Goal: Task Accomplishment & Management: Use online tool/utility

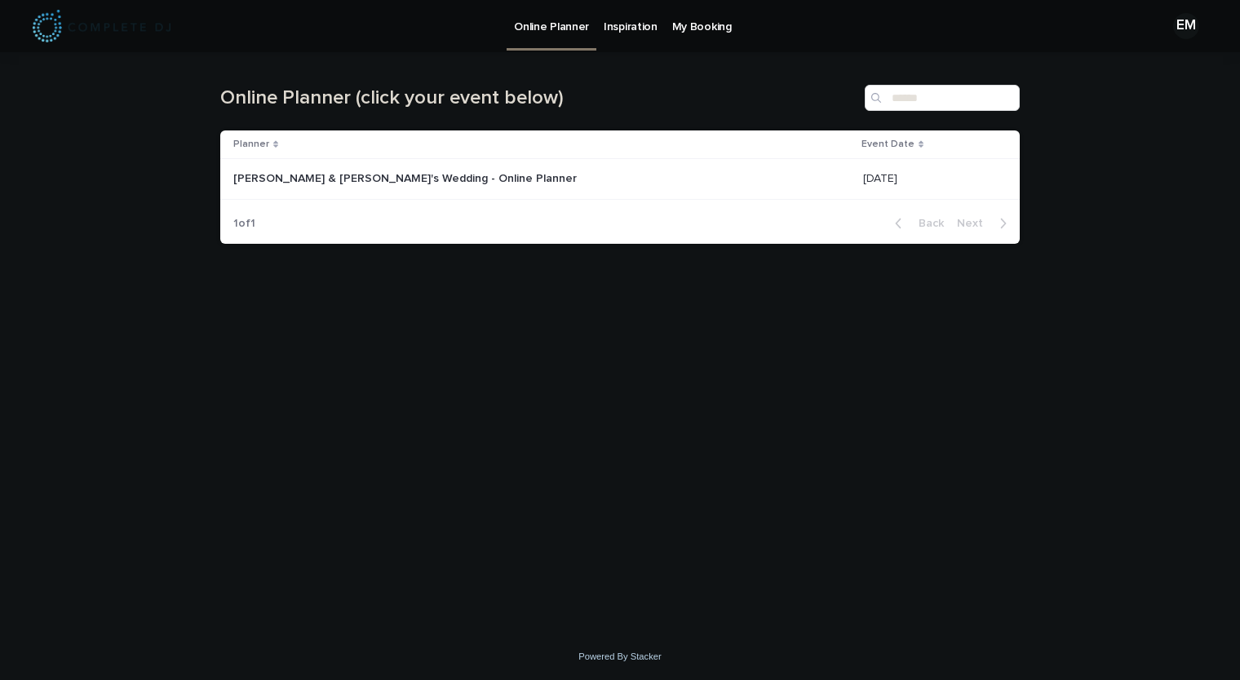
click at [477, 167] on div "[PERSON_NAME] & [PERSON_NAME]'s Wedding - Online Planner [PERSON_NAME] & [PERSO…" at bounding box center [541, 179] width 617 height 27
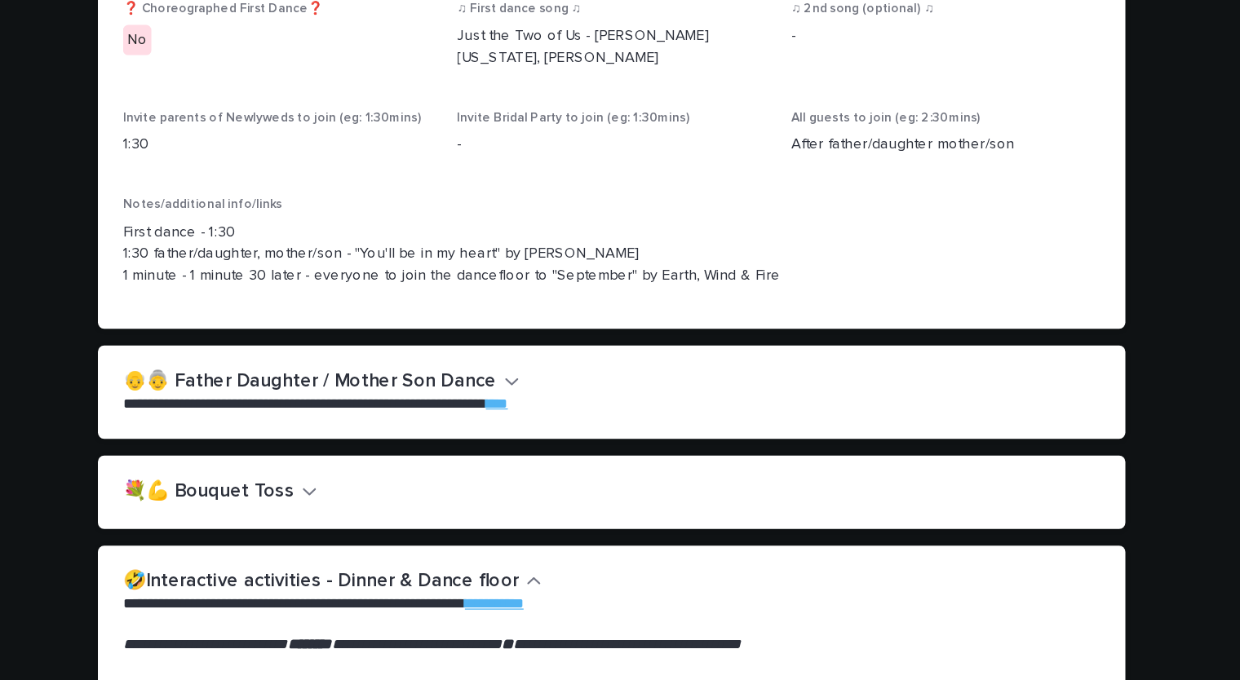
scroll to position [2033, 0]
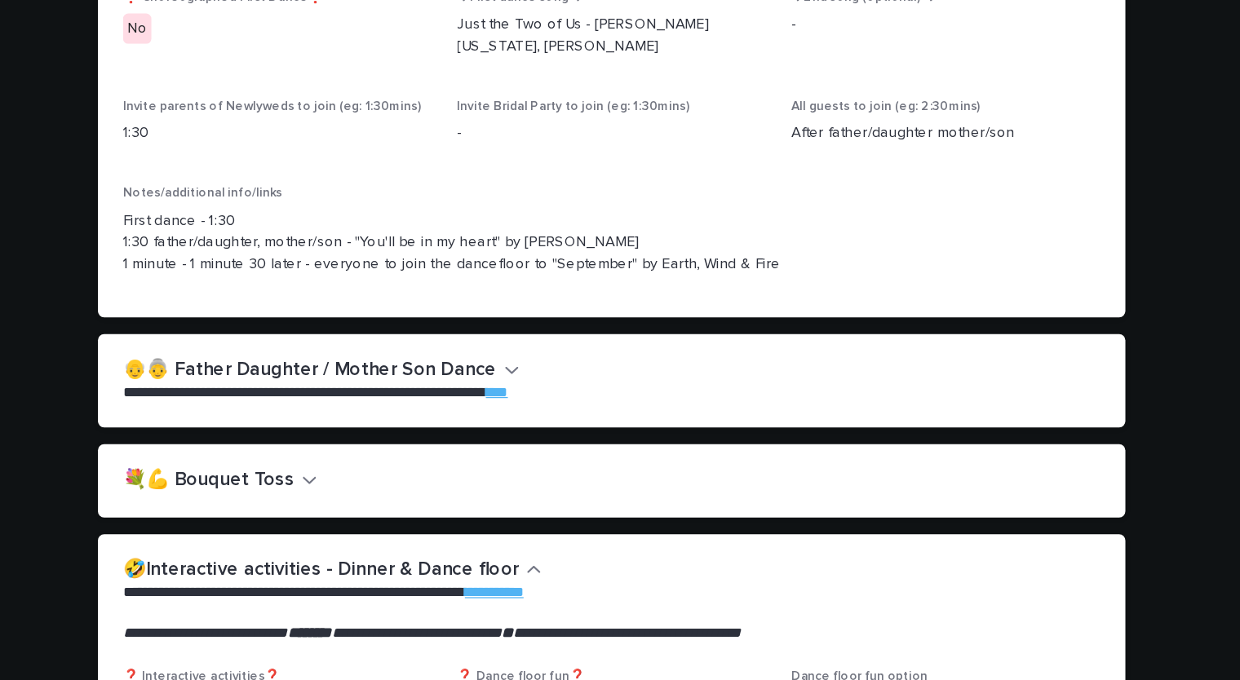
click at [449, 381] on h2 "👴👵 Father Daughter / Mother Son Dance" at bounding box center [385, 383] width 290 height 18
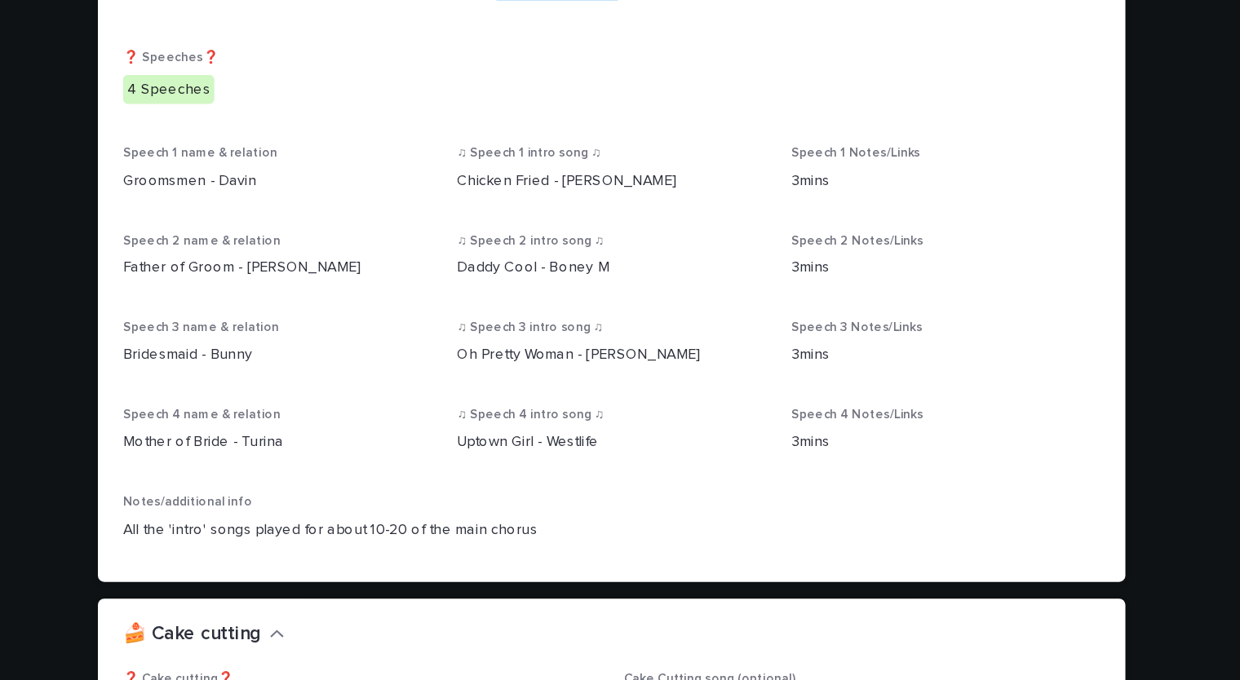
scroll to position [1218, 0]
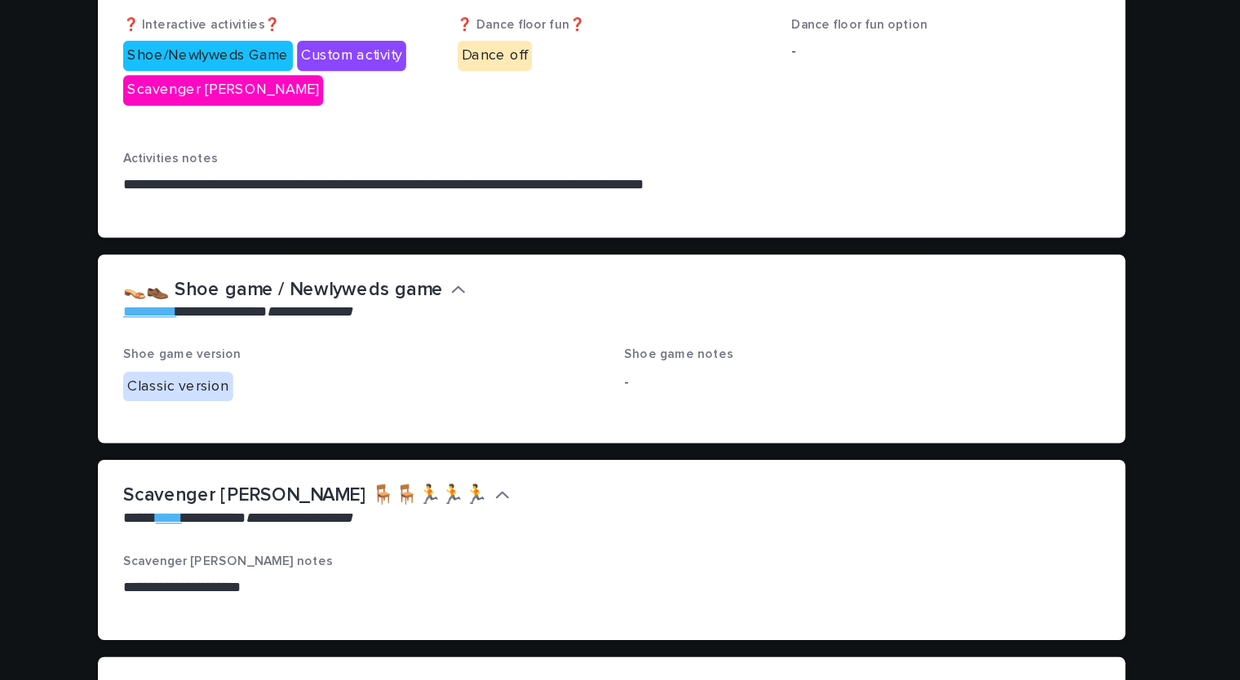
click at [639, 418] on div "Shoe game version Classic version Shoe game notes -" at bounding box center [619, 402] width 799 height 74
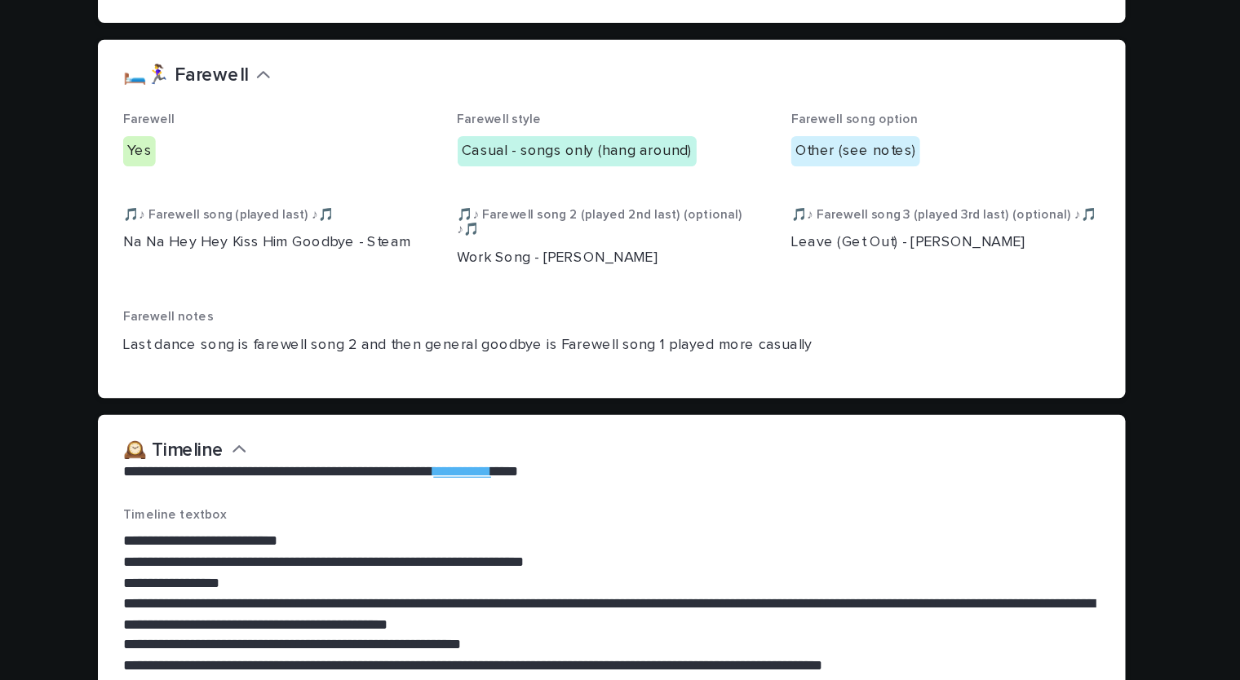
scroll to position [3444, 0]
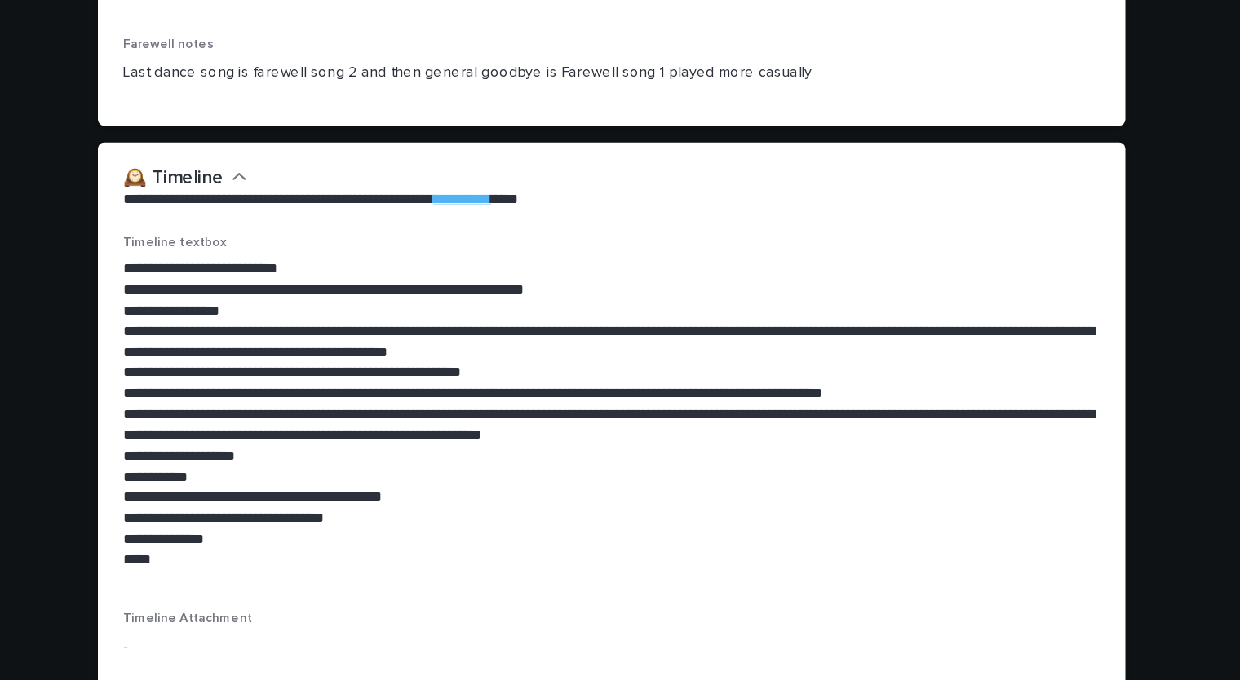
click at [639, 418] on p "**********" at bounding box center [620, 425] width 760 height 33
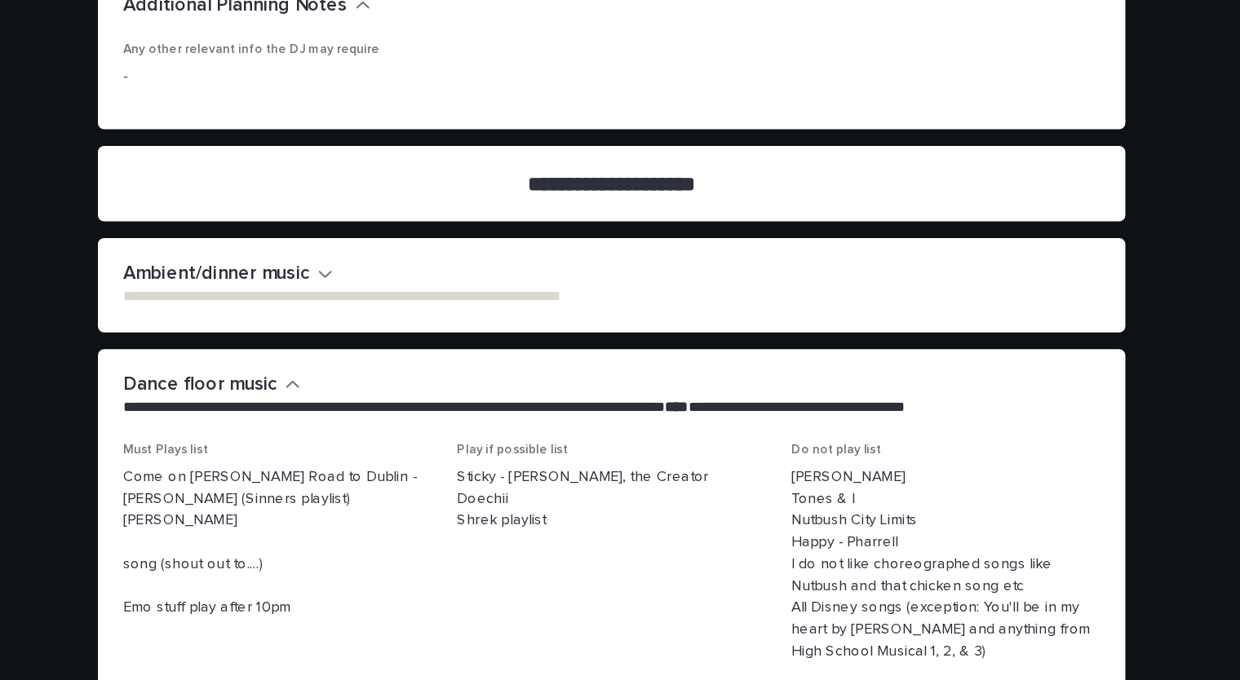
scroll to position [4026, 0]
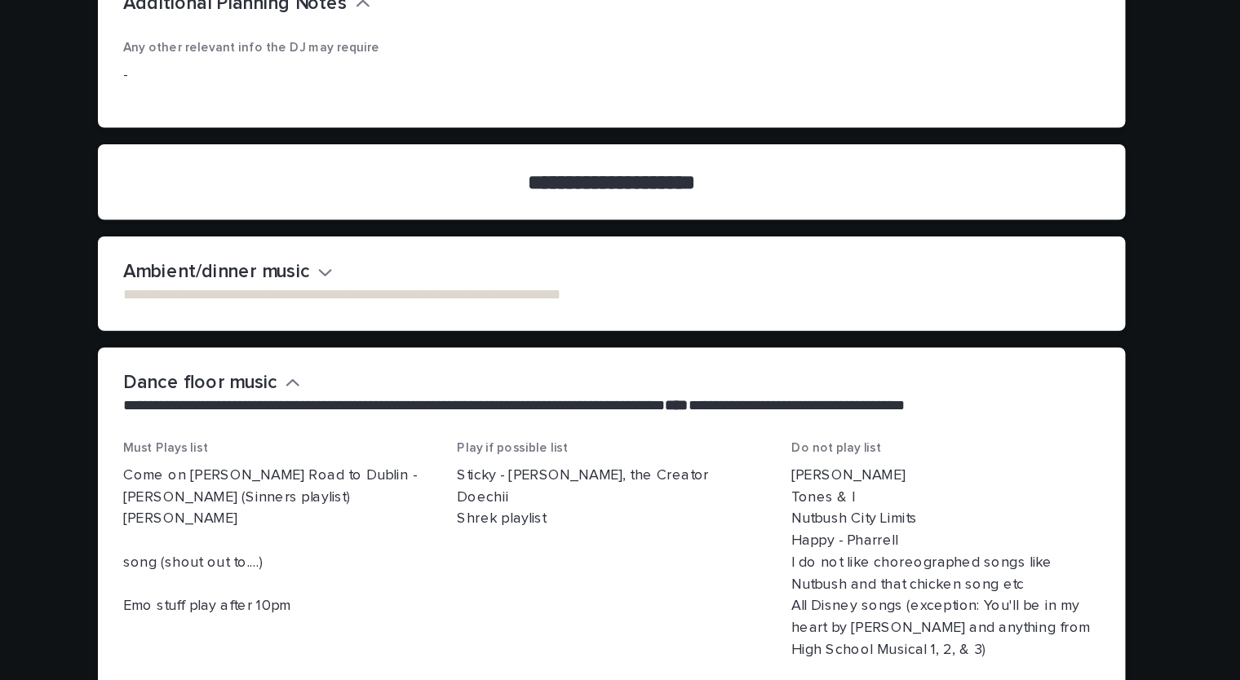
click at [361, 298] on h2 "Ambient/dinner music" at bounding box center [312, 307] width 145 height 18
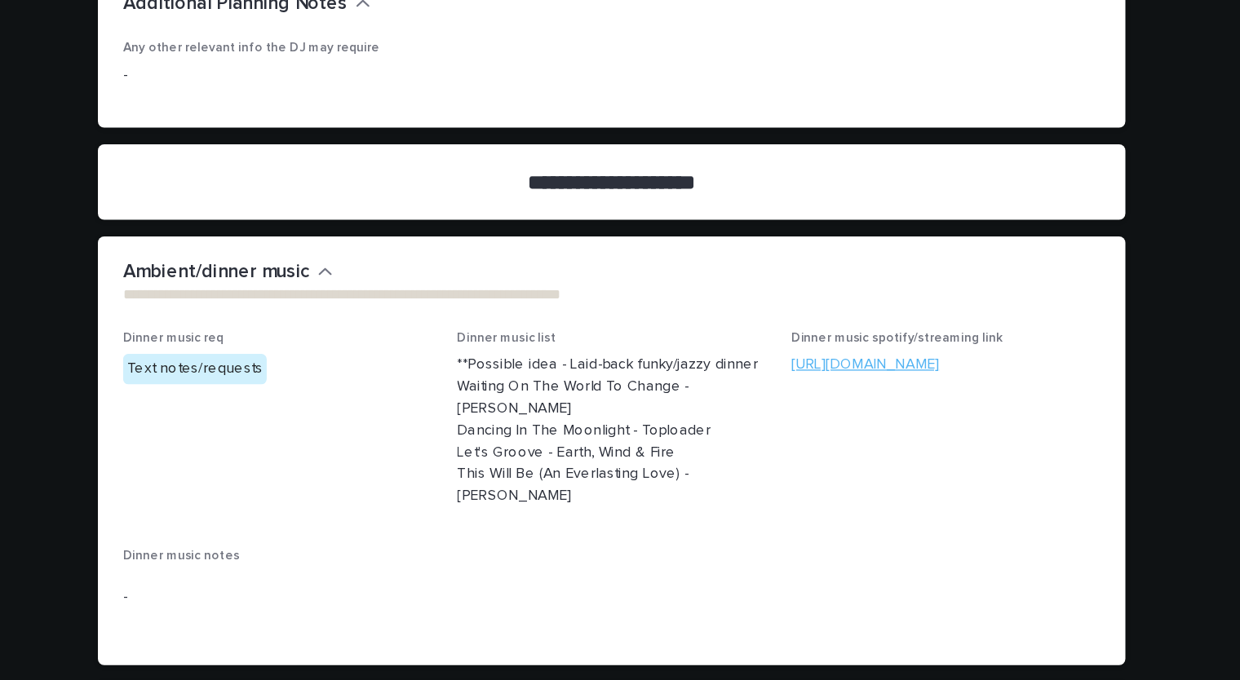
click at [840, 372] on link "[URL][DOMAIN_NAME]" at bounding box center [816, 377] width 115 height 11
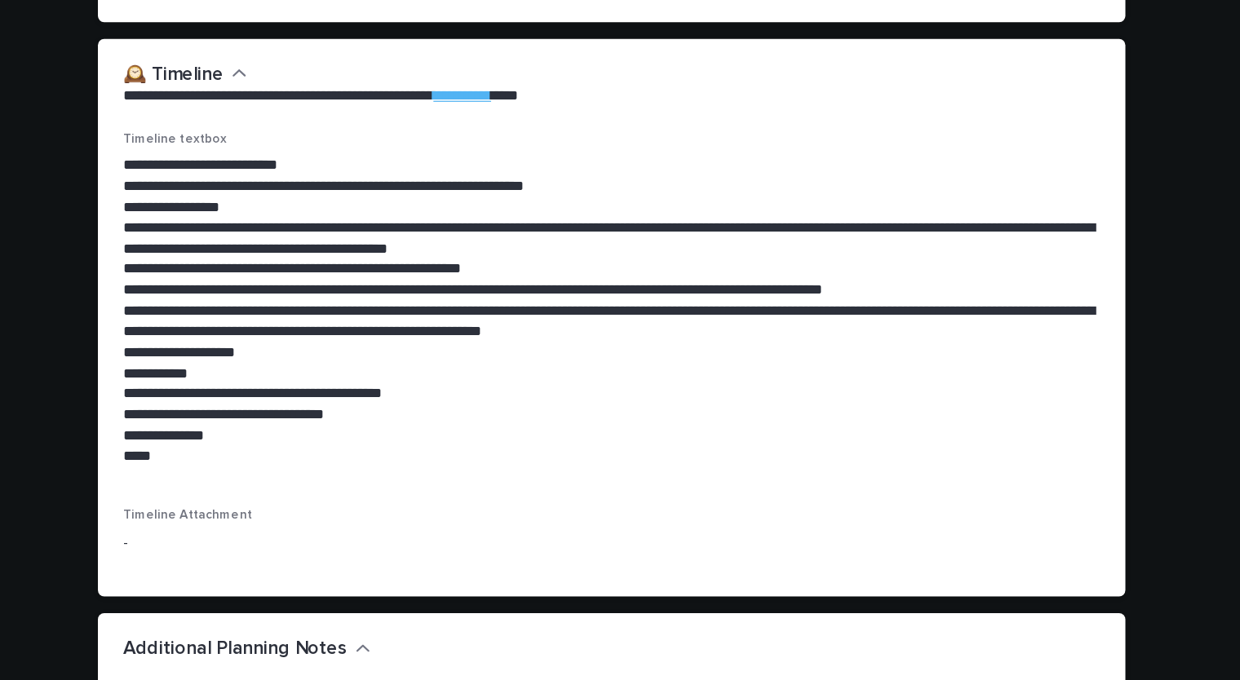
scroll to position [3524, 0]
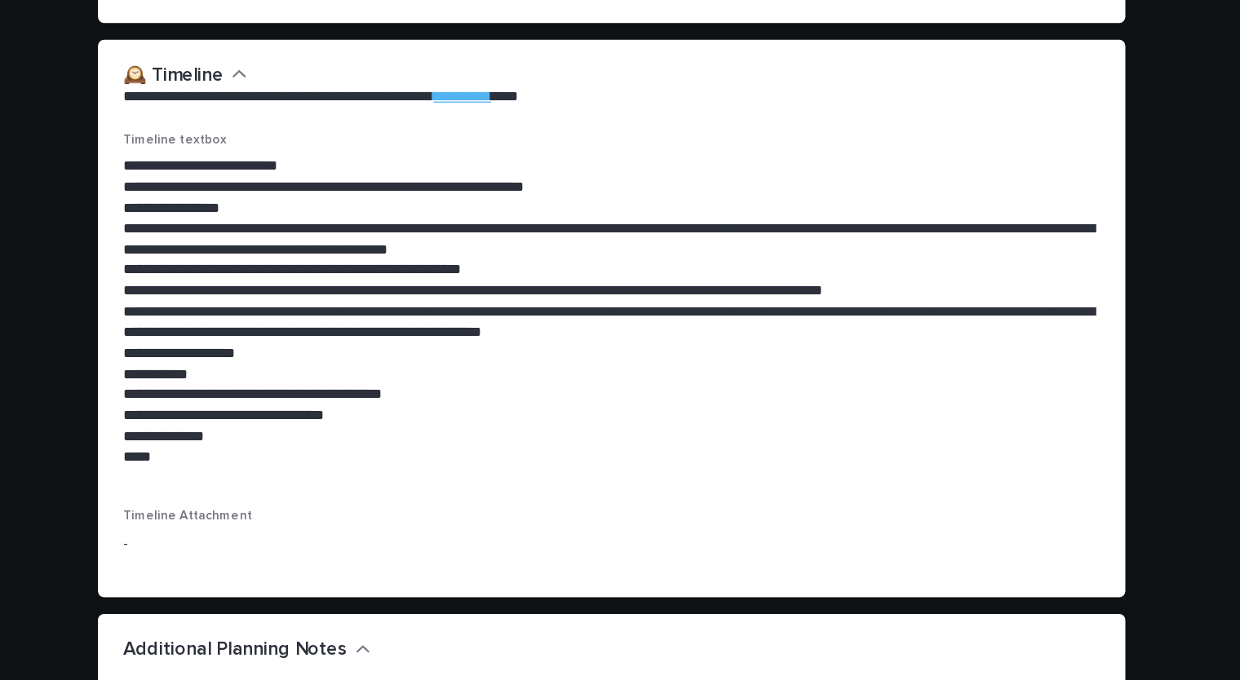
click at [608, 442] on p "*****" at bounding box center [620, 450] width 760 height 16
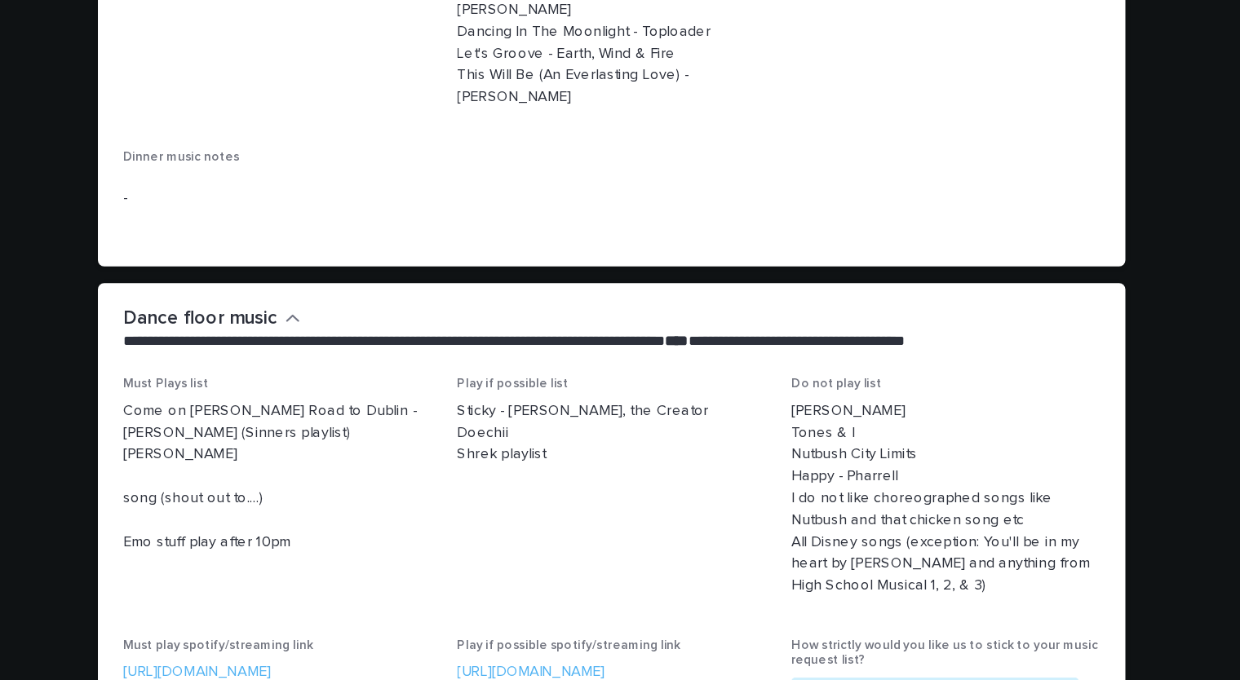
scroll to position [4454, 0]
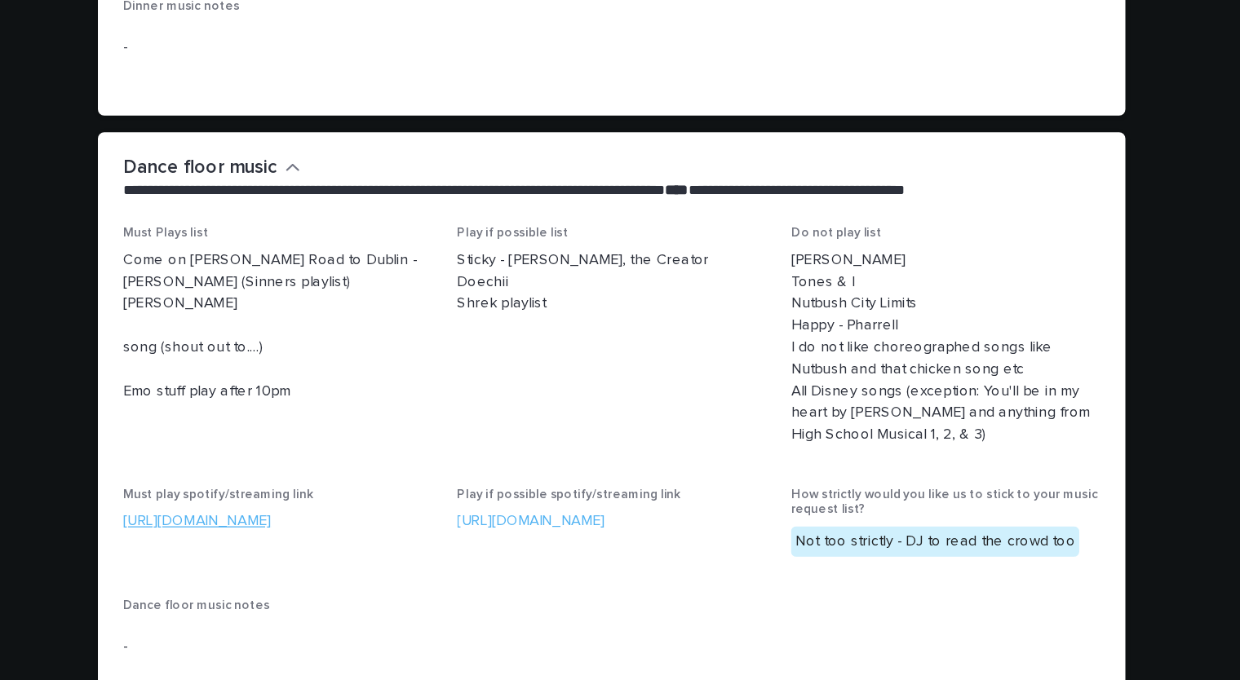
click at [355, 493] on link "[URL][DOMAIN_NAME]" at bounding box center [297, 498] width 115 height 11
click at [586, 493] on link "[URL][DOMAIN_NAME]" at bounding box center [557, 498] width 115 height 11
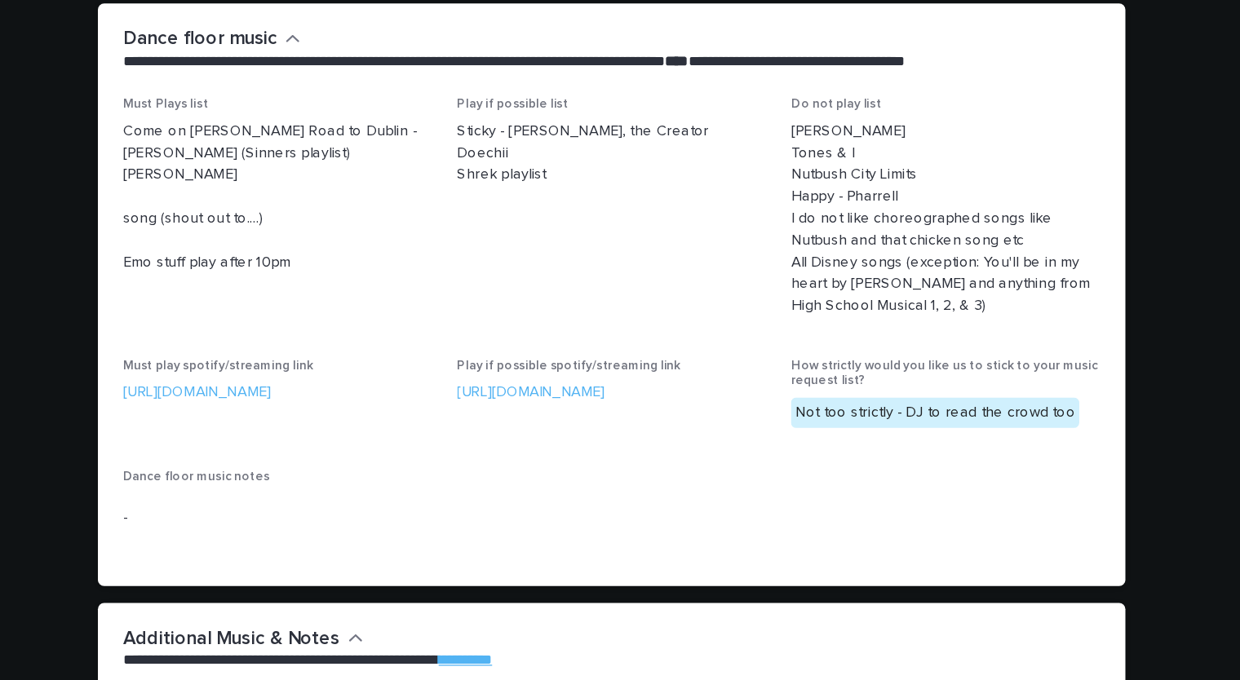
scroll to position [4460, 0]
